Goal: Contribute content: Add original content to the website for others to see

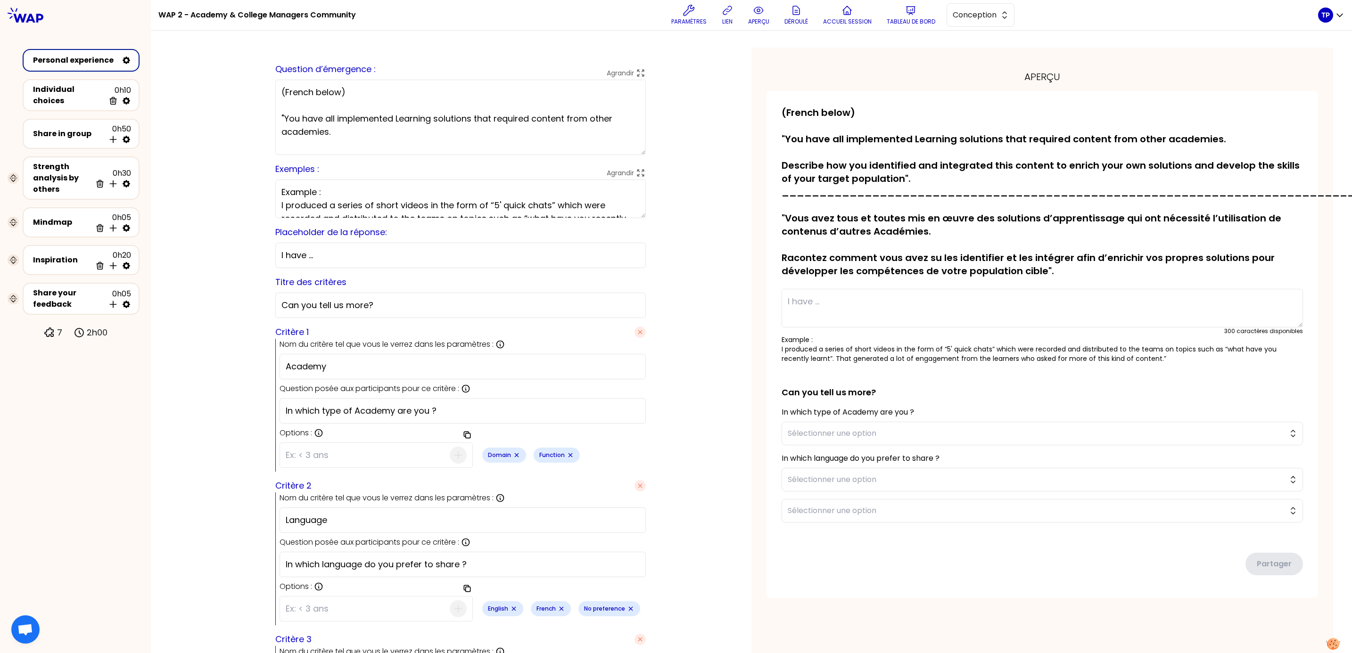
click at [88, 60] on div "Personal experience" at bounding box center [75, 60] width 85 height 11
click at [984, 17] on span "Conception" at bounding box center [973, 14] width 42 height 11
click at [978, 54] on span "Facilitation" at bounding box center [986, 53] width 41 height 11
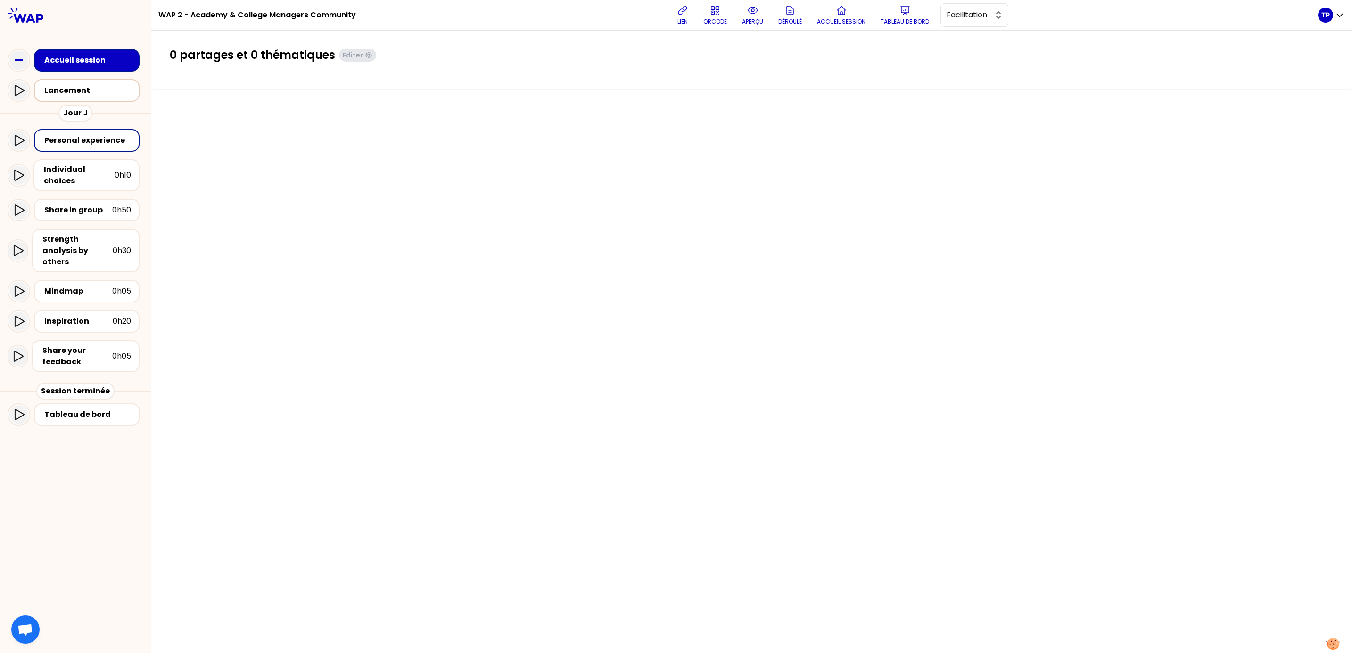
click at [66, 91] on div "Lancement" at bounding box center [89, 90] width 90 height 11
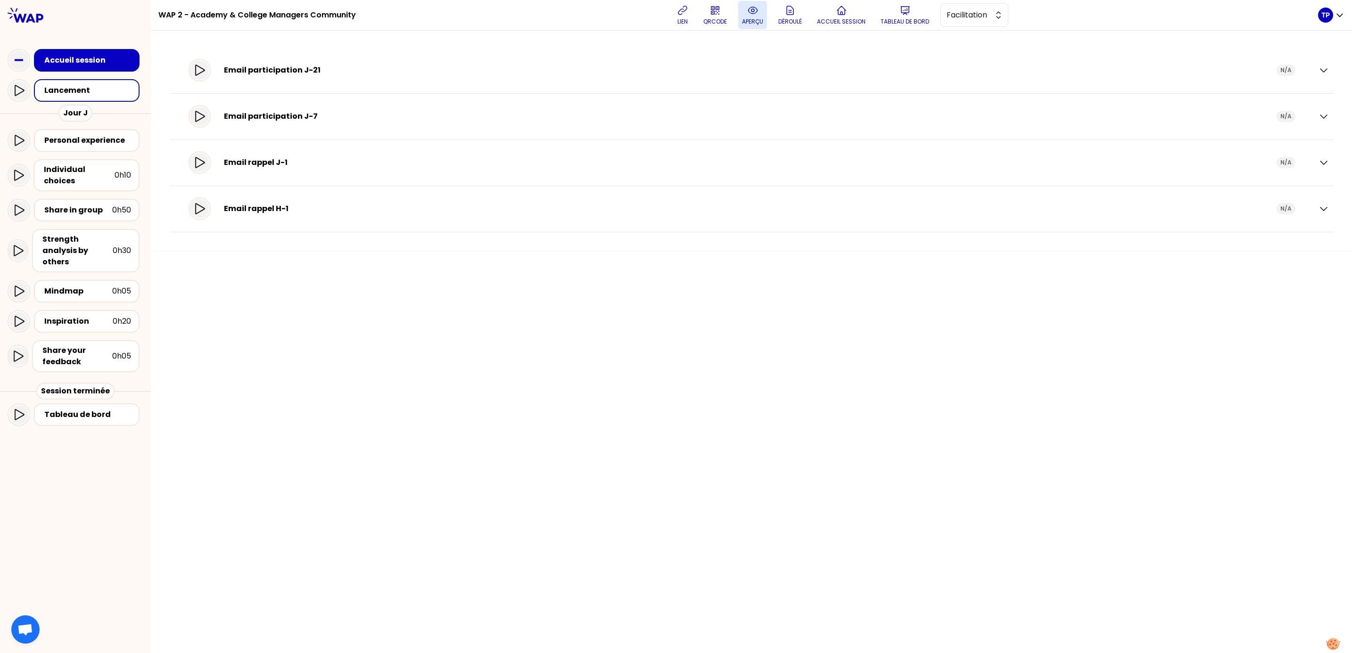
click at [754, 16] on icon at bounding box center [752, 10] width 11 height 11
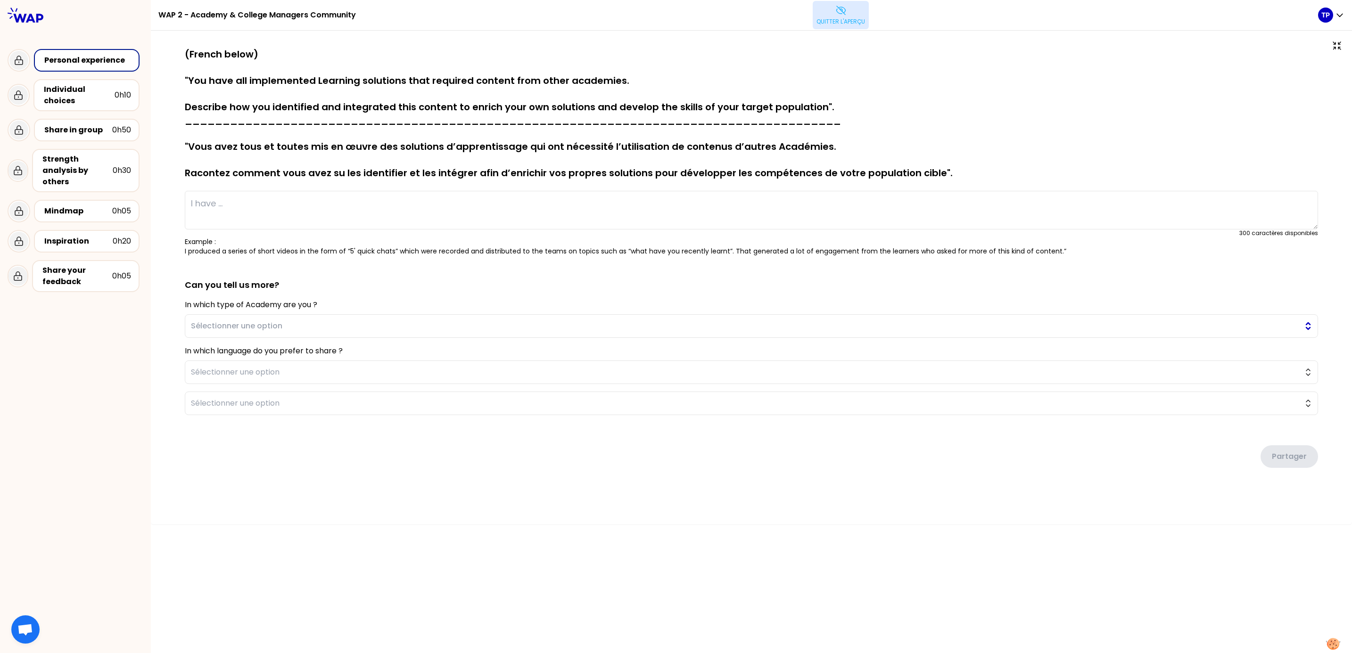
click at [1311, 328] on button "Sélectionner une option" at bounding box center [751, 326] width 1133 height 24
click at [1310, 402] on button "Sélectionner une option" at bounding box center [751, 404] width 1133 height 24
click at [1164, 406] on span "Sélectionner une option" at bounding box center [744, 403] width 1107 height 11
click at [242, 372] on span "Sélectionner une option" at bounding box center [744, 372] width 1107 height 11
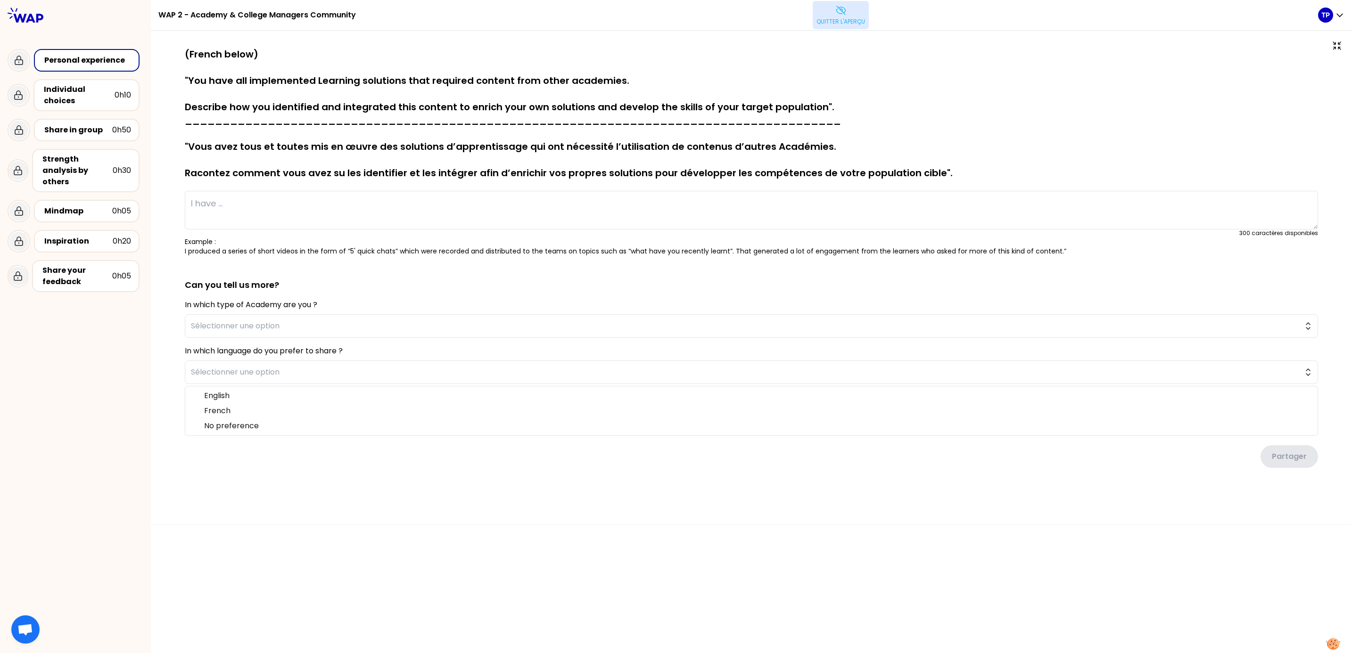
click at [577, 517] on div "sauvegardé (French below) "You have all implemented Learning solutions that req…" at bounding box center [751, 278] width 1201 height 494
click at [602, 409] on span "Sélectionner une option" at bounding box center [744, 403] width 1107 height 11
click at [1304, 403] on button "Sélectionner une option" at bounding box center [751, 404] width 1133 height 24
click at [1308, 409] on button "Sélectionner une option" at bounding box center [751, 404] width 1133 height 24
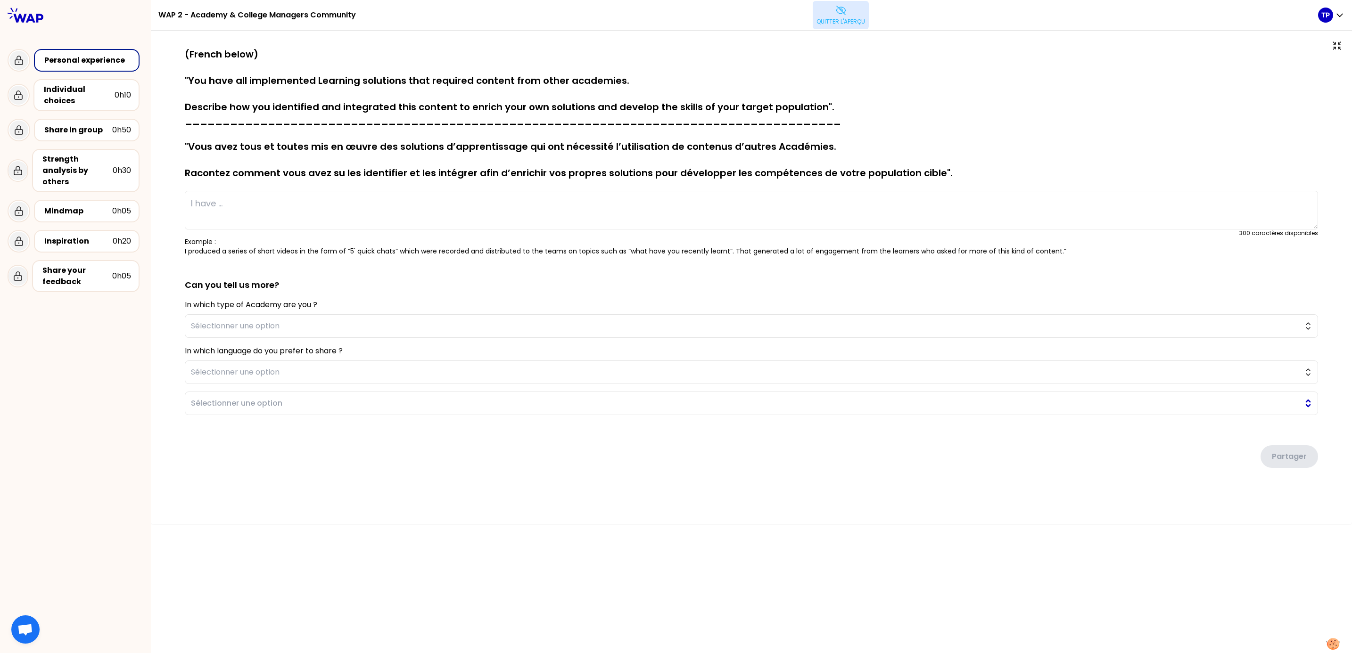
click at [1308, 408] on button "Sélectionner une option" at bounding box center [751, 404] width 1133 height 24
click at [1310, 399] on button "Sélectionner une option" at bounding box center [751, 404] width 1133 height 24
click at [1308, 402] on button "Sélectionner une option" at bounding box center [751, 404] width 1133 height 24
click at [847, 18] on p "Quitter l'aperçu" at bounding box center [840, 22] width 49 height 8
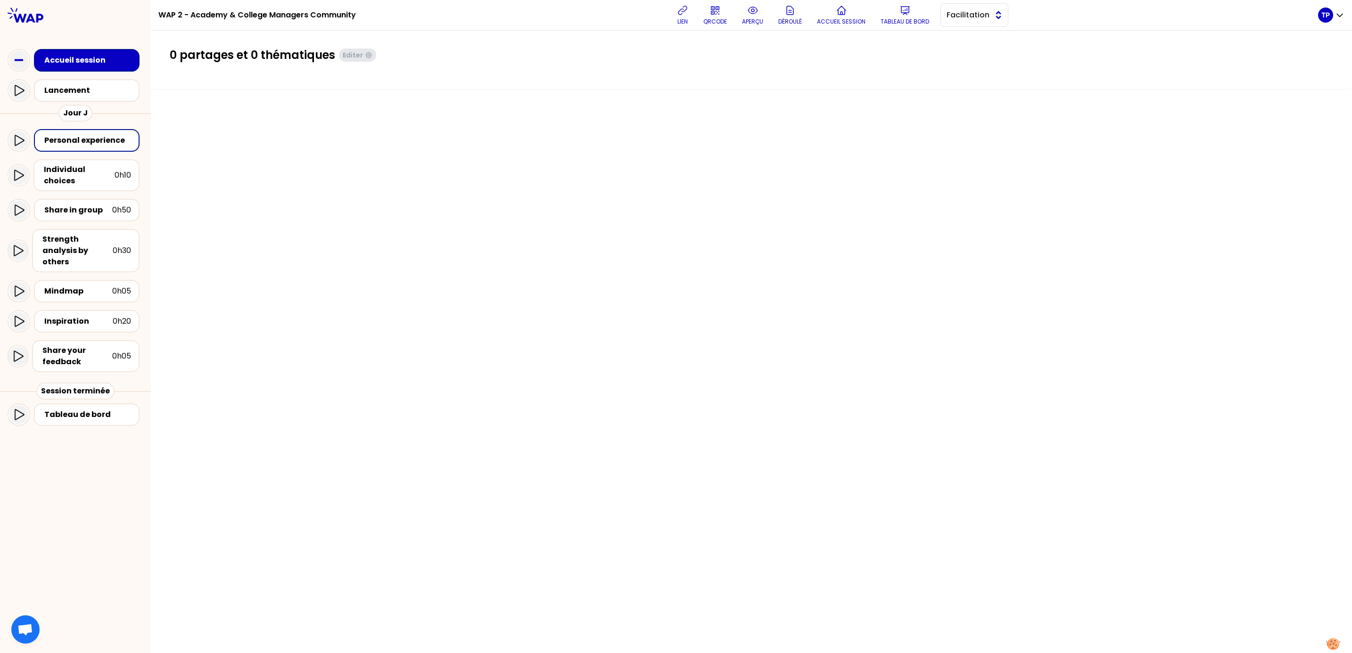
click at [985, 20] on span "Facilitation" at bounding box center [967, 14] width 42 height 11
click at [981, 34] on span "Conception" at bounding box center [979, 38] width 41 height 11
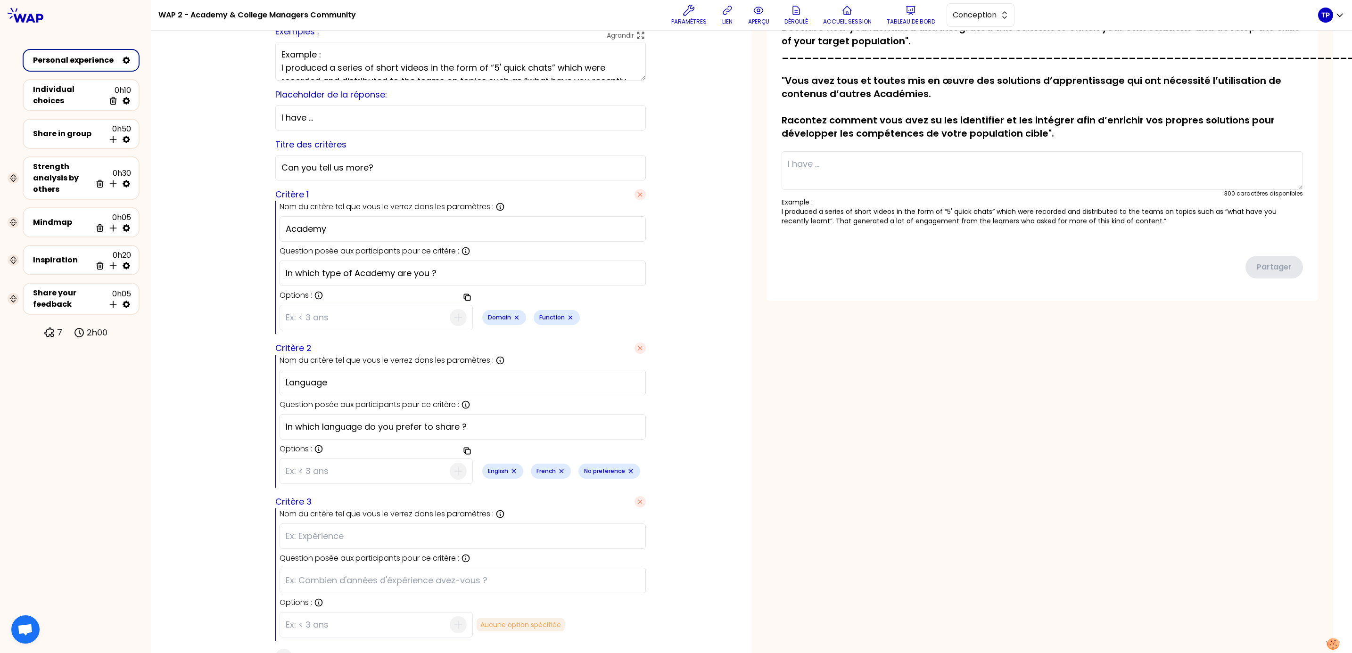
scroll to position [223, 0]
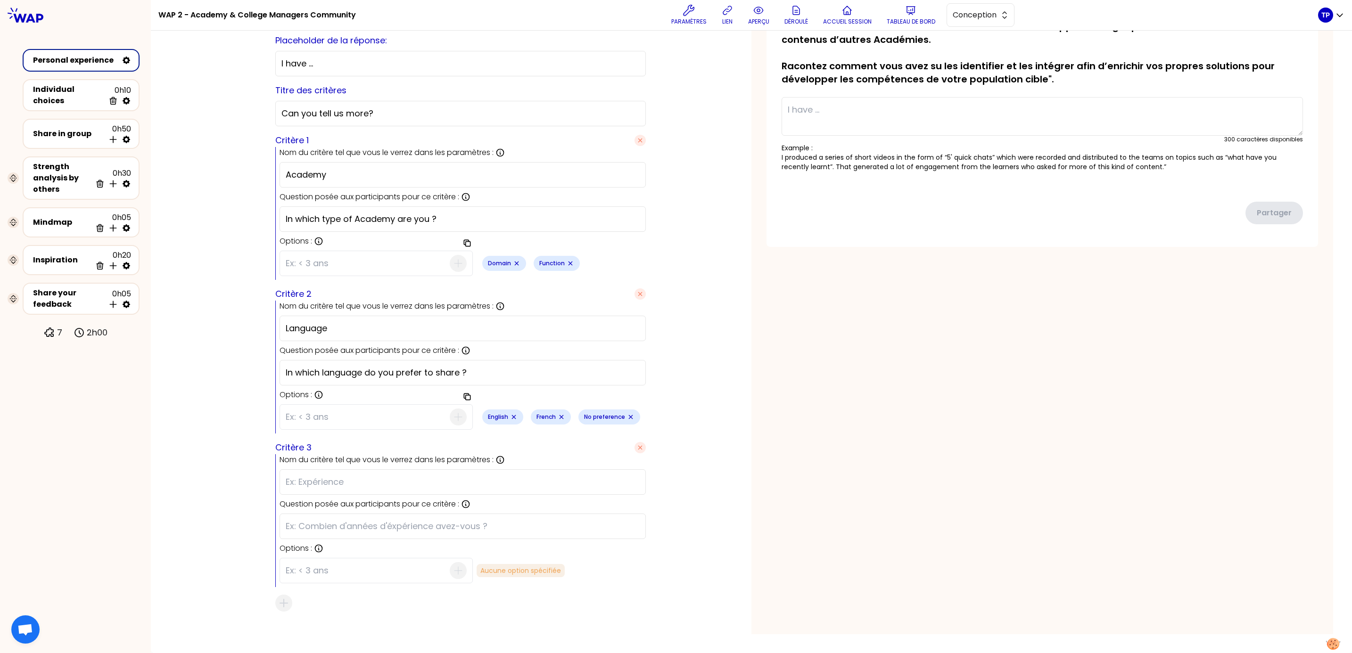
click at [361, 476] on input "text" at bounding box center [463, 482] width 354 height 13
click at [329, 520] on input "text" at bounding box center [463, 526] width 354 height 13
click at [312, 441] on label "Critère 3" at bounding box center [293, 447] width 36 height 13
click at [636, 444] on icon "button" at bounding box center [640, 448] width 8 height 8
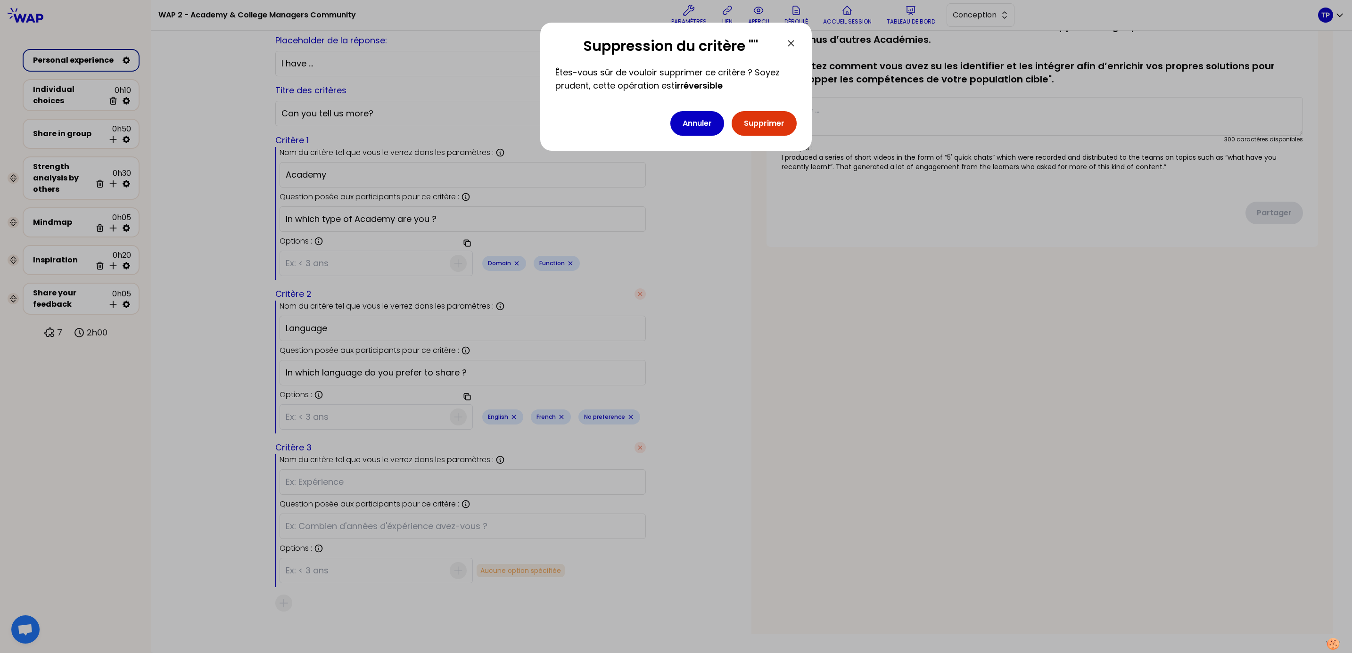
click at [754, 122] on button "Supprimer" at bounding box center [763, 123] width 65 height 25
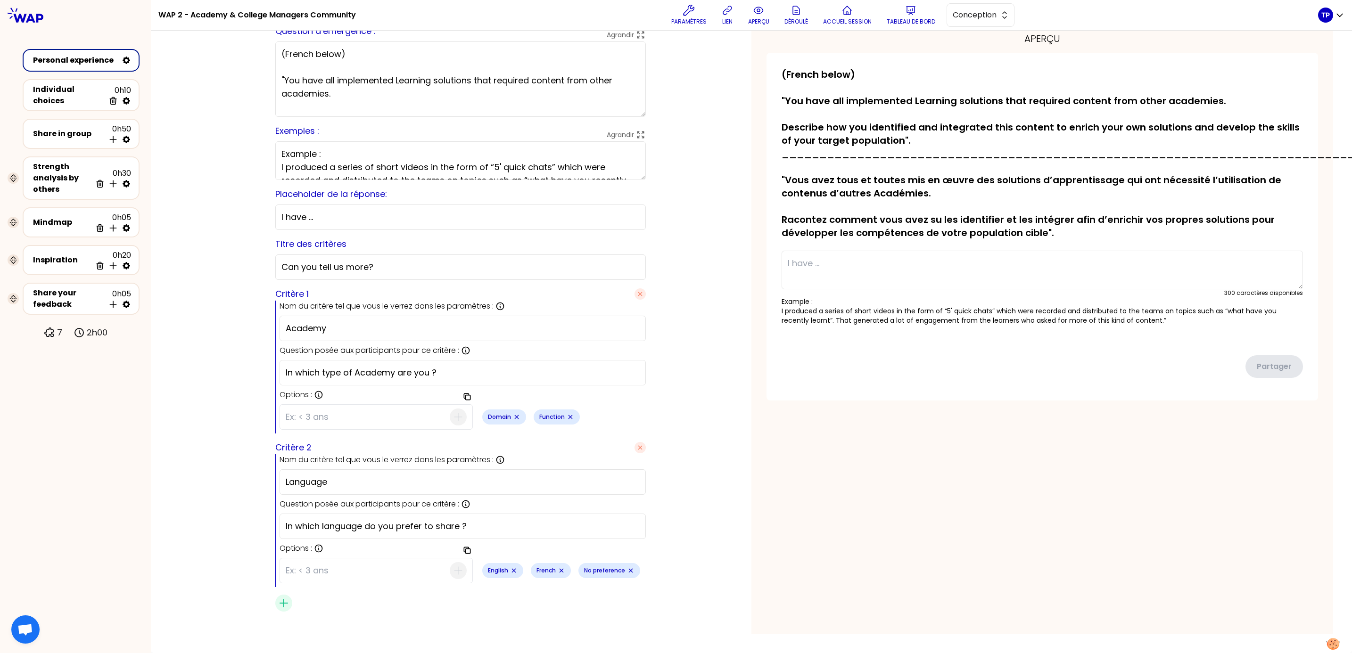
scroll to position [0, 0]
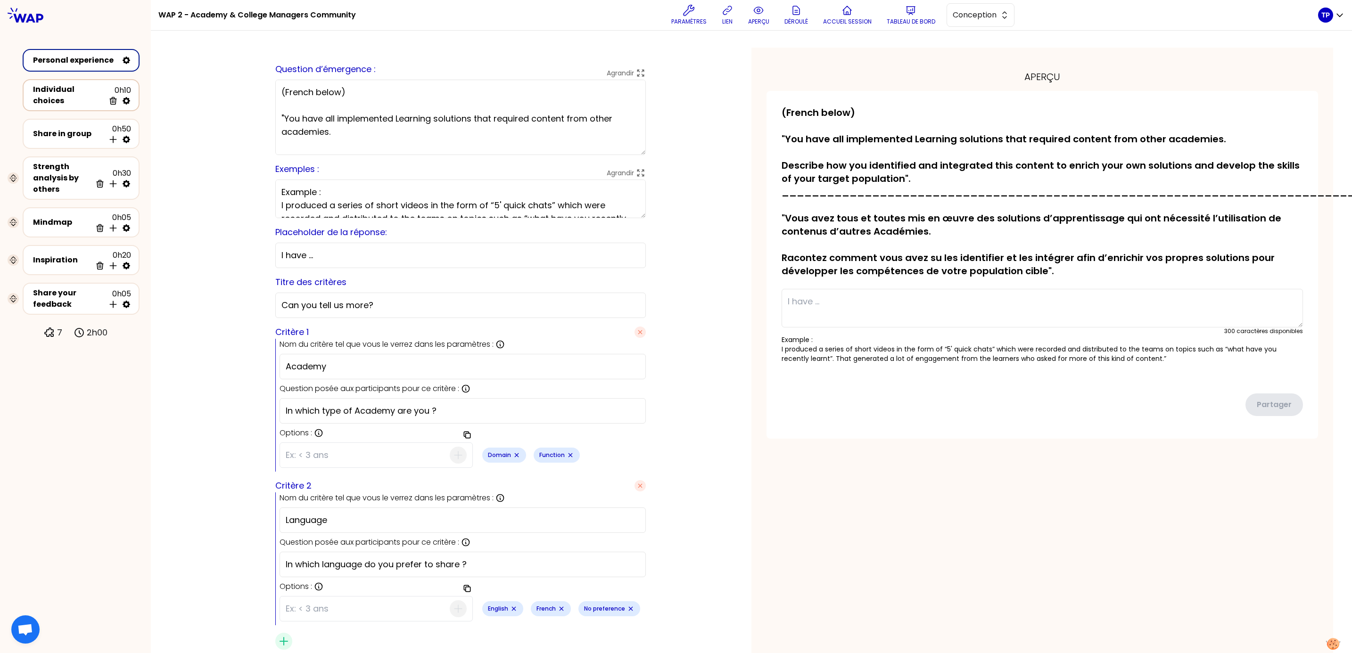
click at [70, 98] on div "Individual choices" at bounding box center [69, 95] width 72 height 23
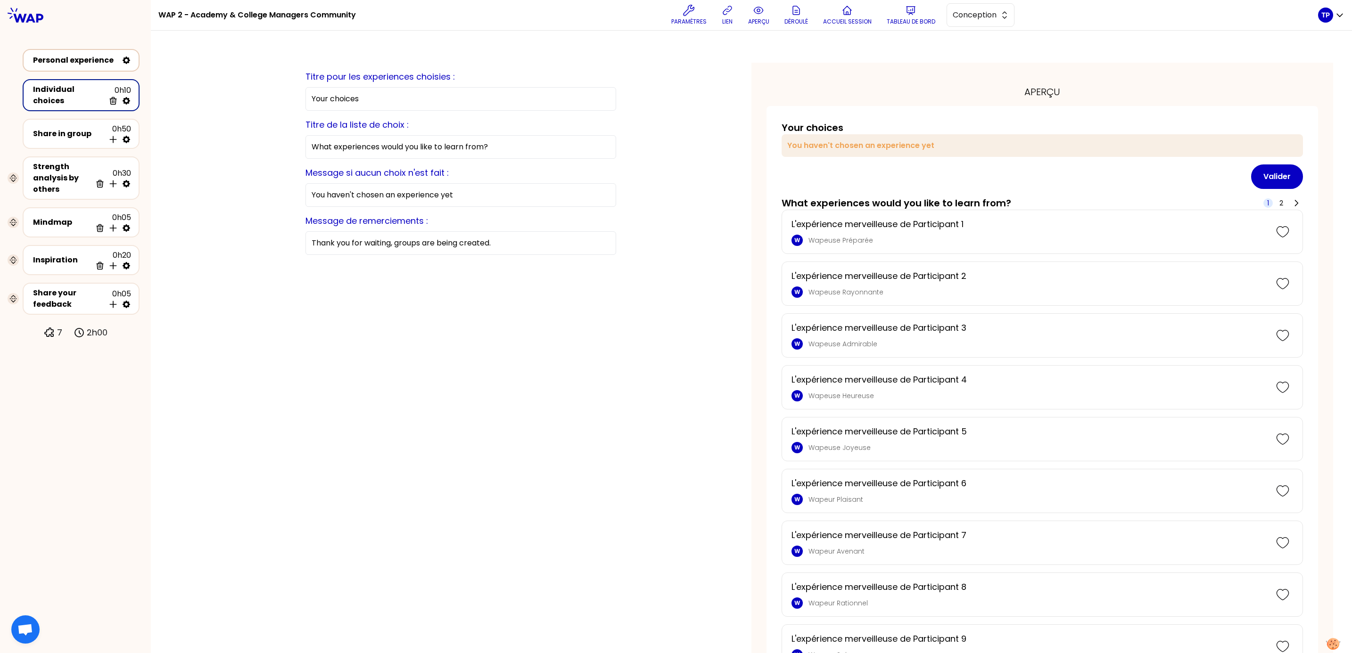
click at [50, 57] on div "Personal experience" at bounding box center [75, 60] width 85 height 11
